Goal: Information Seeking & Learning: Learn about a topic

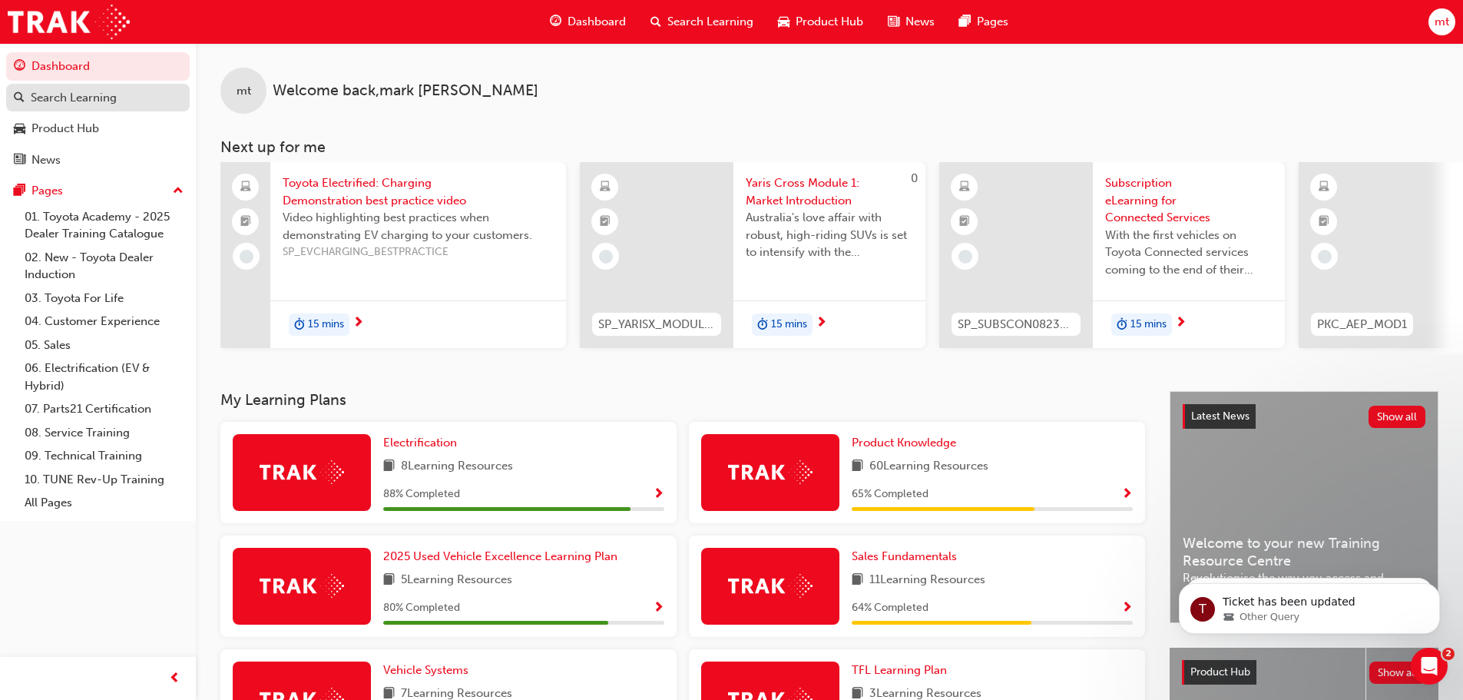
click at [86, 99] on div "Search Learning" at bounding box center [74, 98] width 86 height 18
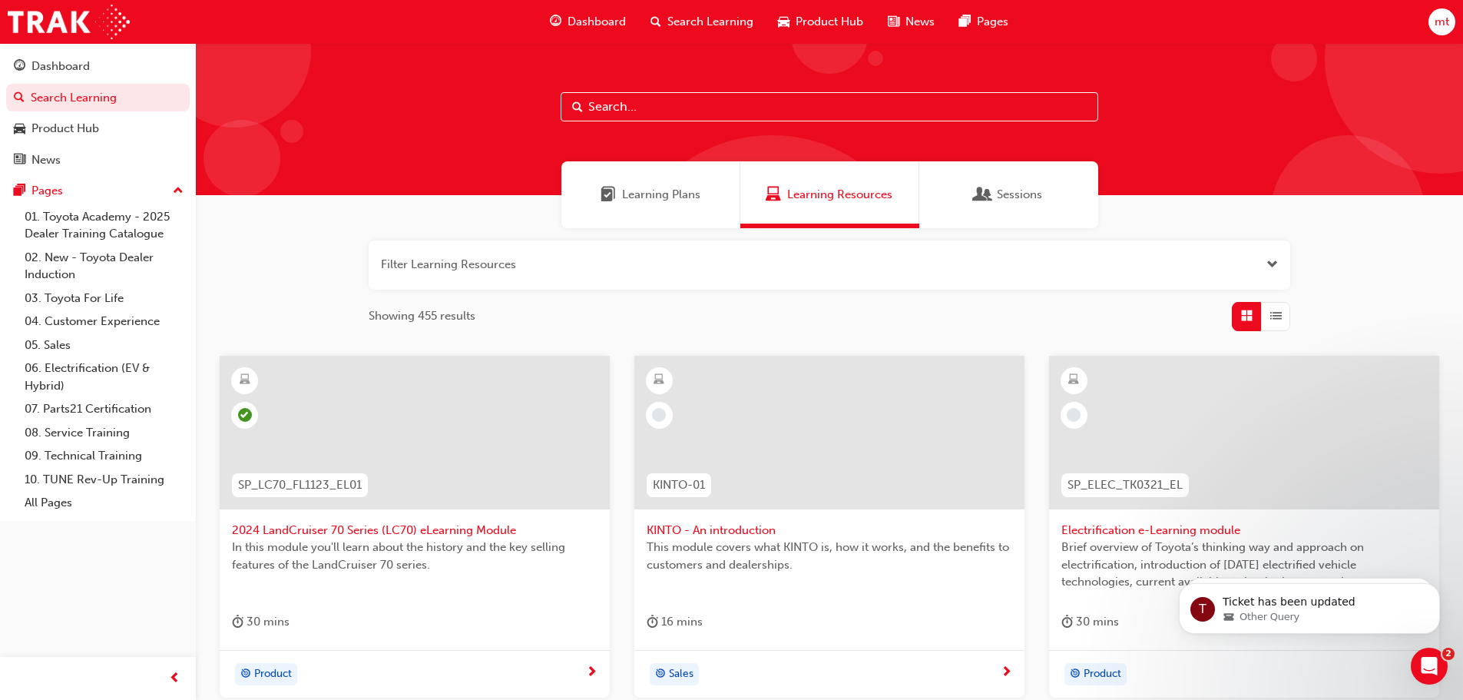
click at [588, 98] on input "text" at bounding box center [830, 106] width 538 height 29
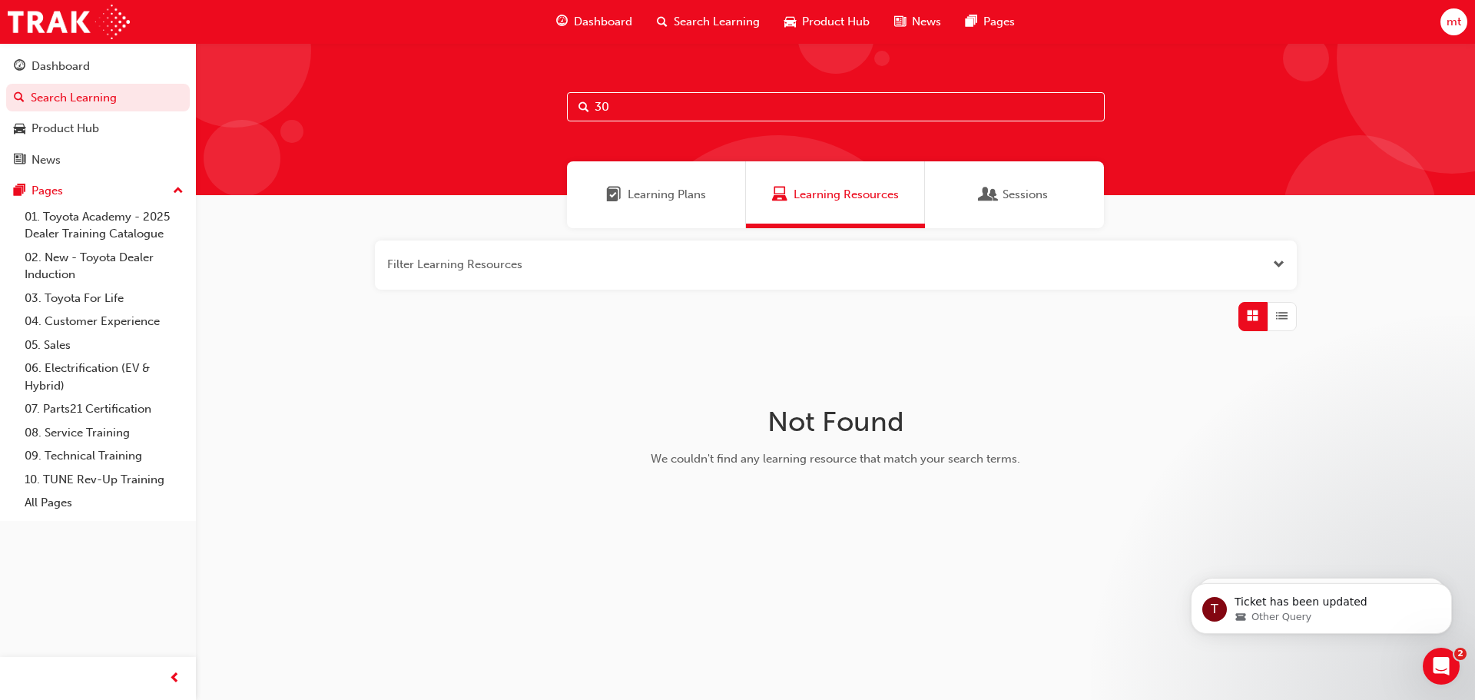
type input "3"
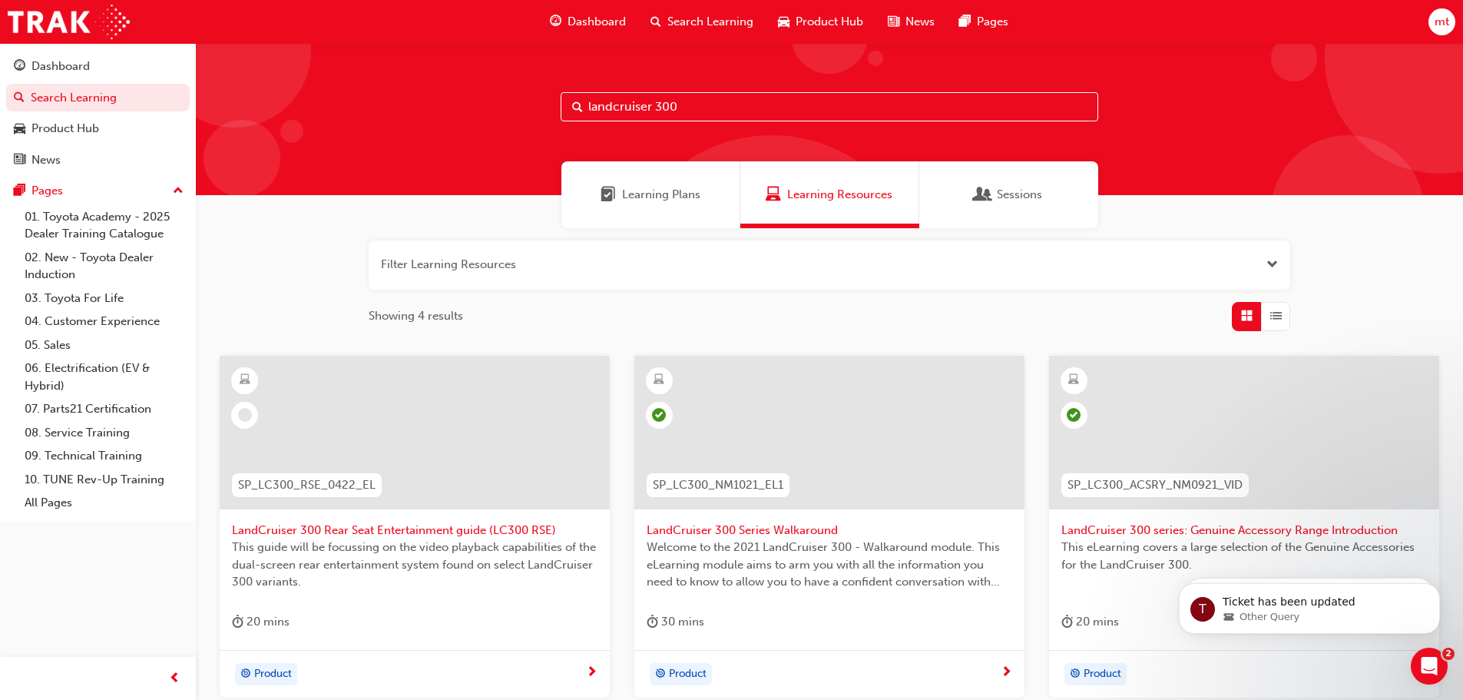
click at [697, 101] on input "landcruiser 300" at bounding box center [830, 106] width 538 height 29
type input "l"
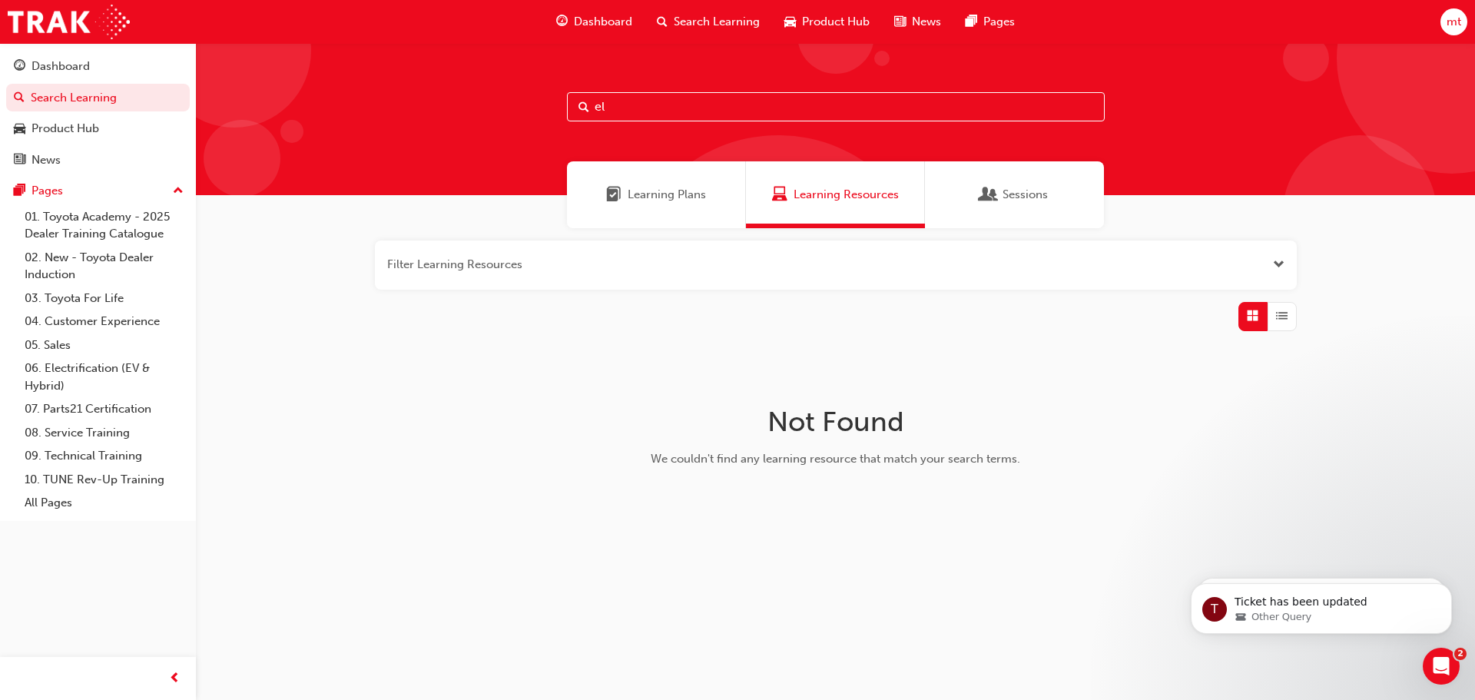
type input "e"
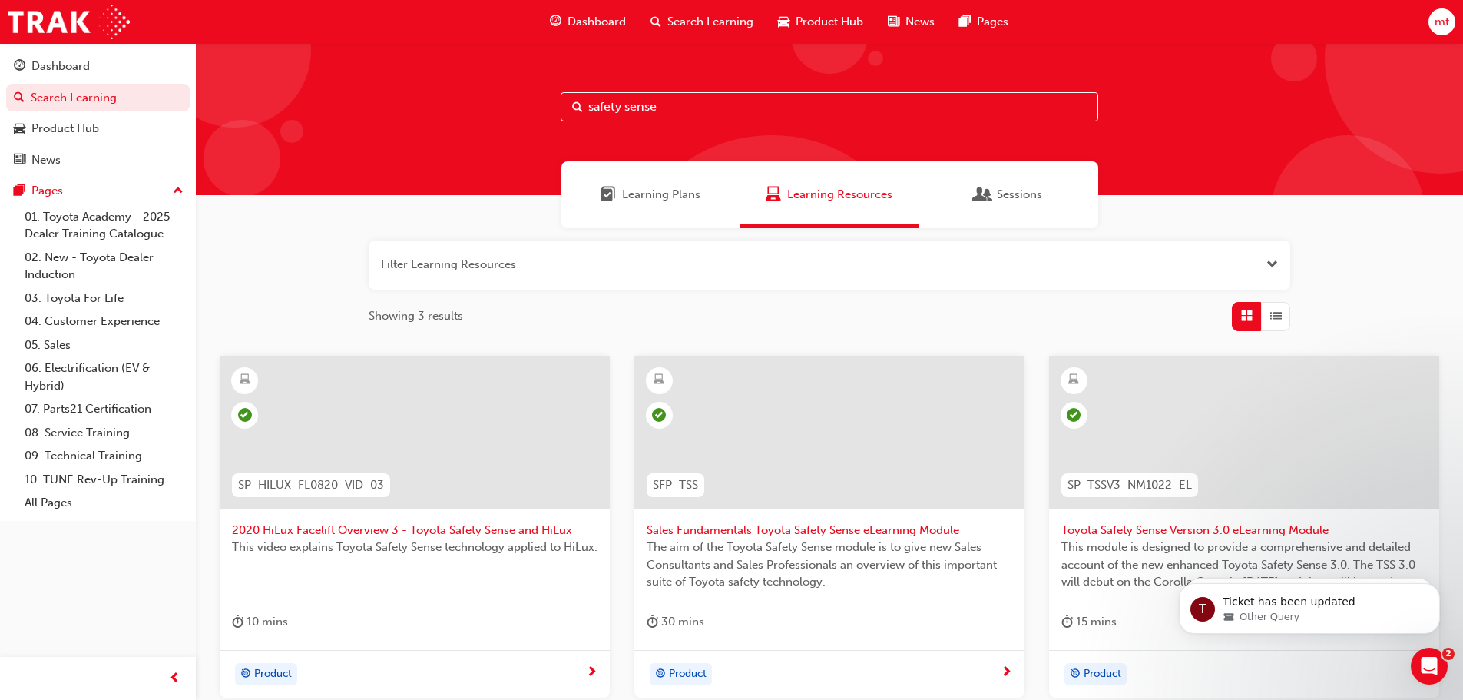
click at [692, 108] on input "safety sense" at bounding box center [830, 106] width 538 height 29
type input "s"
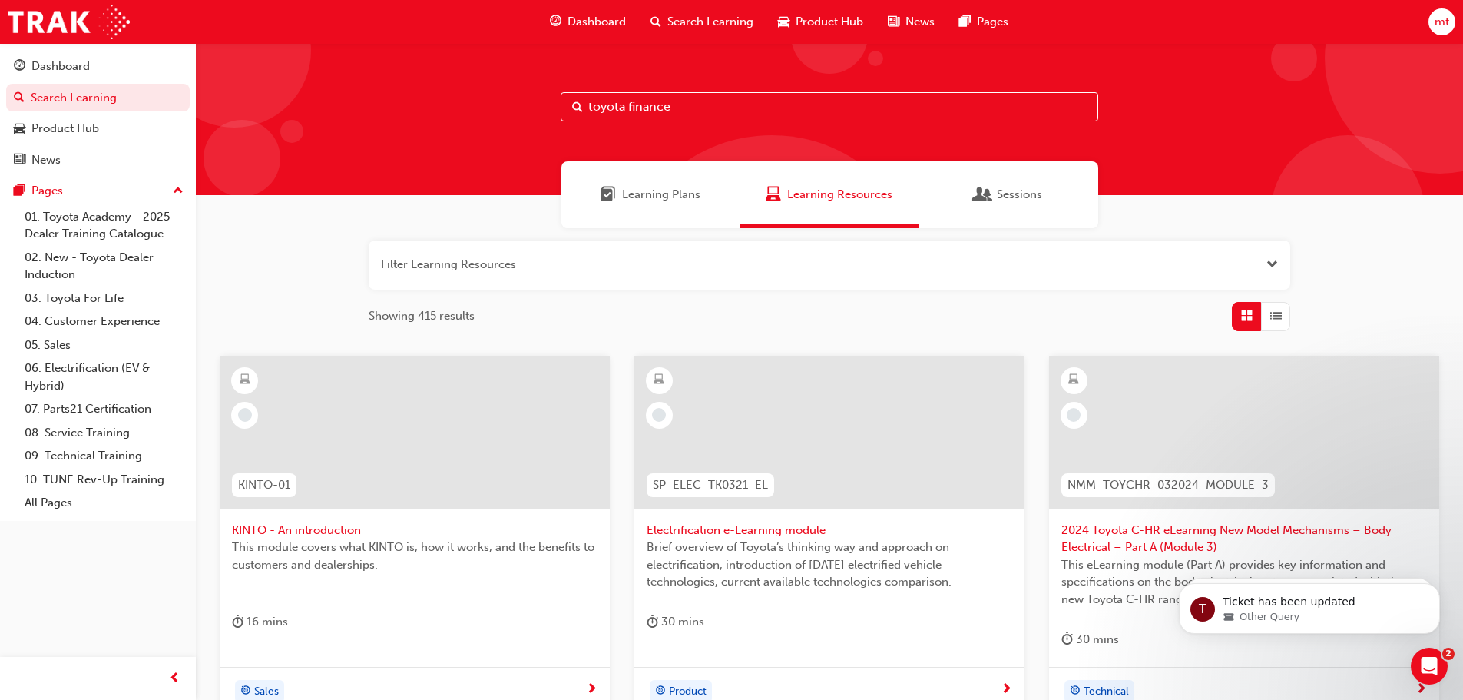
type input "toyota finance"
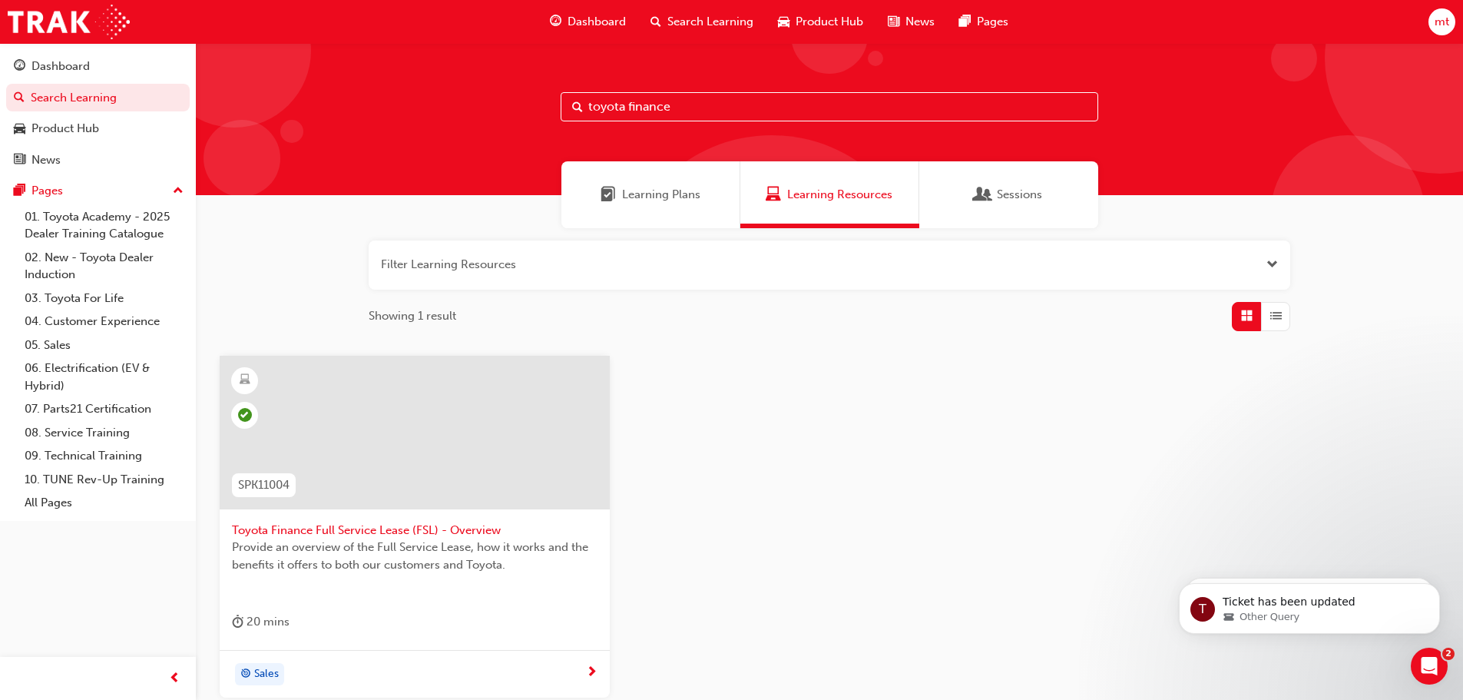
click at [358, 518] on div at bounding box center [415, 445] width 366 height 154
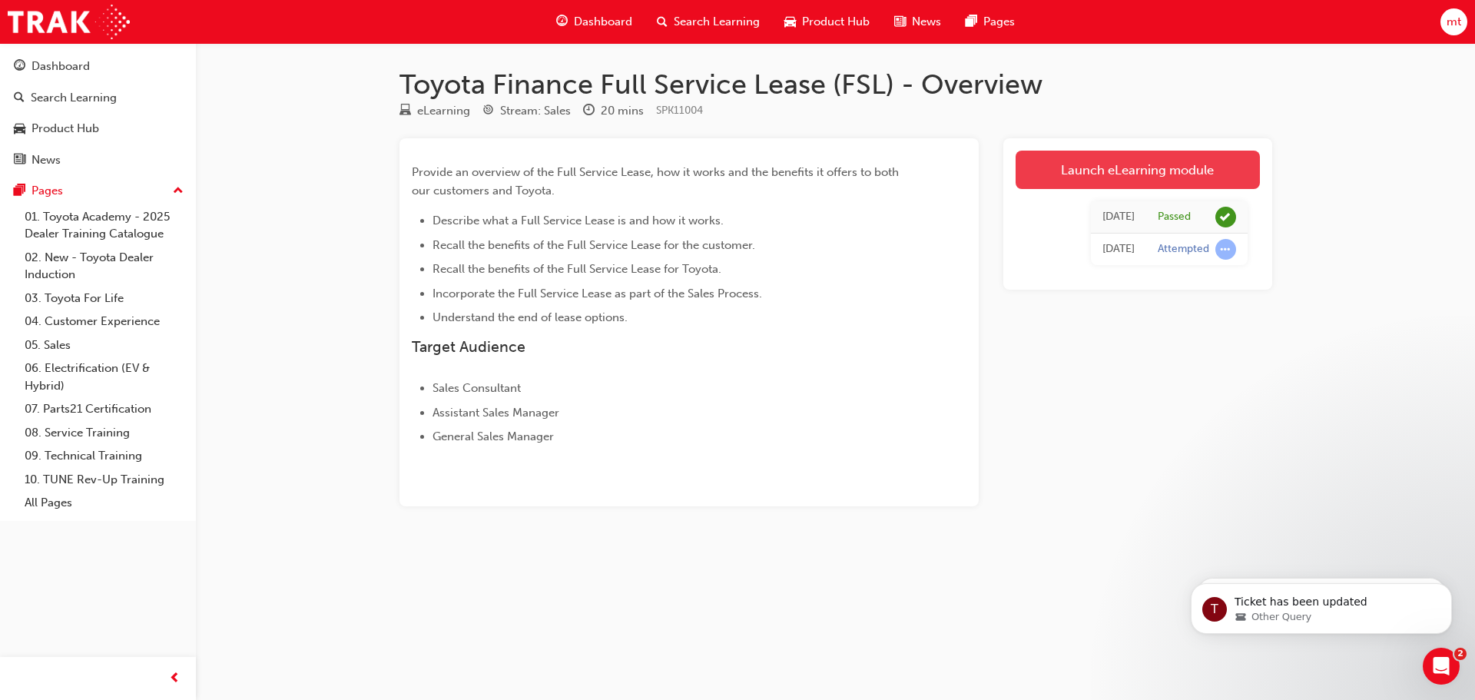
click at [1151, 179] on link "Launch eLearning module" at bounding box center [1137, 170] width 244 height 38
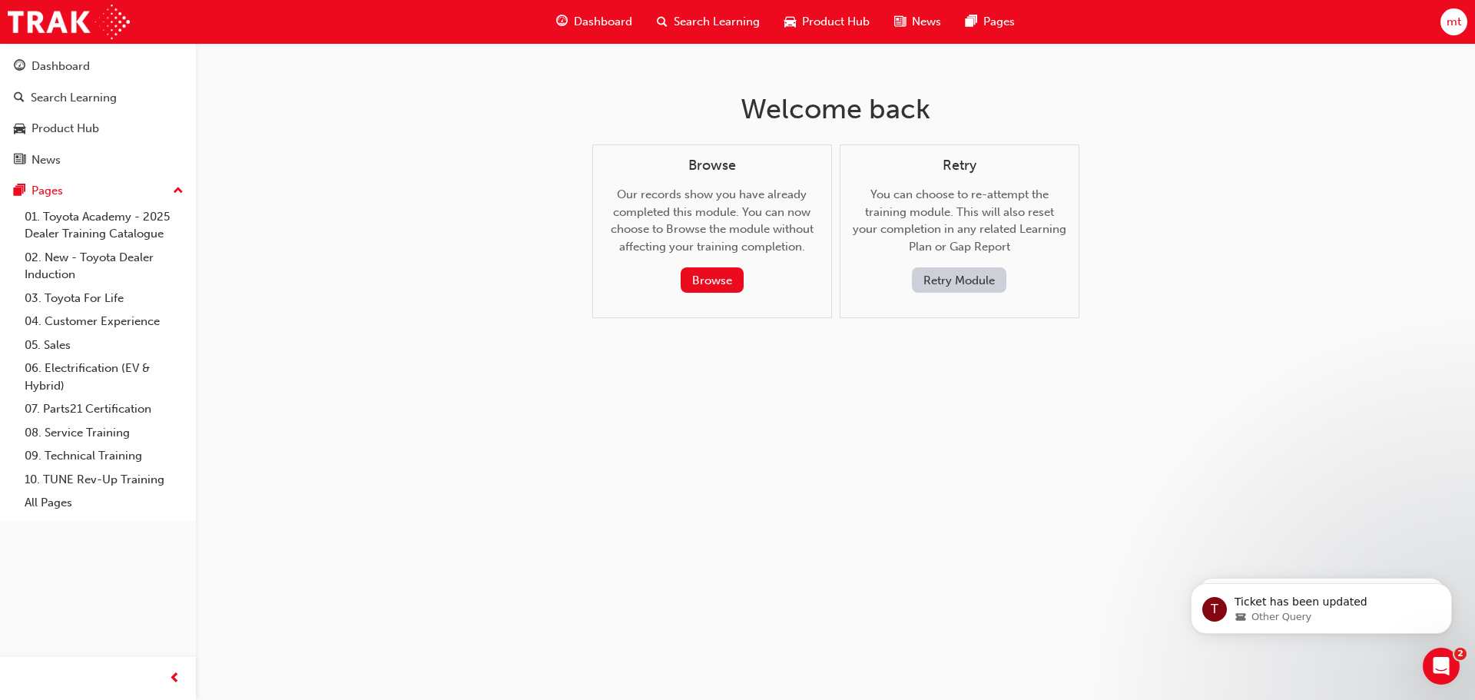
click at [928, 283] on button "Retry Module" at bounding box center [959, 279] width 94 height 25
